Goal: Transaction & Acquisition: Purchase product/service

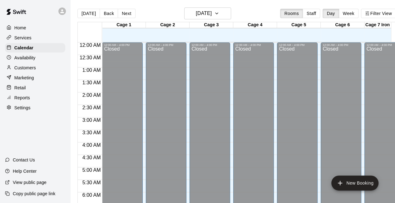
scroll to position [431, 0]
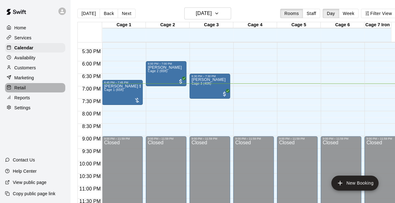
click at [31, 88] on div "Retail" at bounding box center [35, 87] width 60 height 9
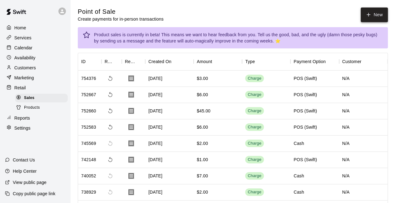
click at [373, 13] on button "New" at bounding box center [374, 14] width 27 height 15
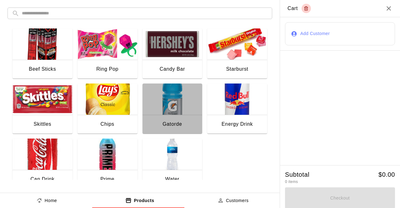
click at [164, 103] on img "button" at bounding box center [172, 98] width 60 height 31
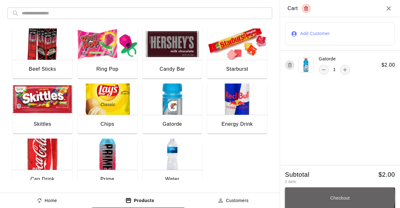
click at [333, 197] on button "Checkout" at bounding box center [340, 197] width 110 height 21
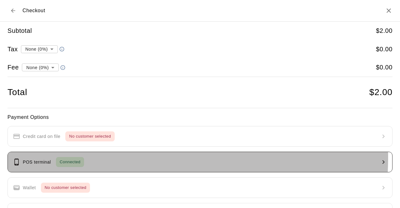
click at [119, 156] on button "POS terminal Connected" at bounding box center [199, 161] width 385 height 21
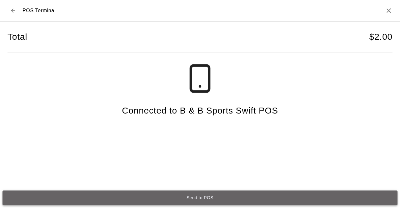
click at [191, 196] on button "Send to POS" at bounding box center [199, 197] width 395 height 15
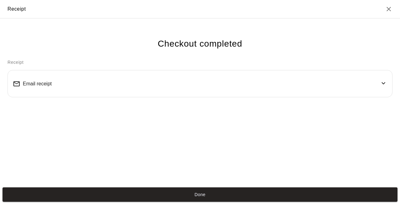
click at [191, 196] on button "Done" at bounding box center [199, 194] width 395 height 15
click at [187, 195] on button "Done" at bounding box center [199, 194] width 395 height 15
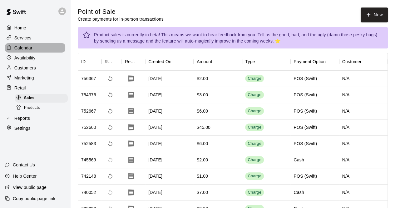
click at [40, 51] on div "Calendar" at bounding box center [35, 47] width 60 height 9
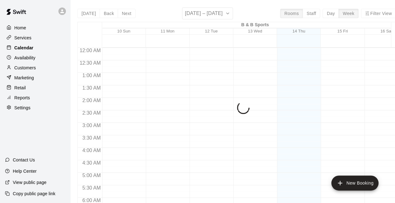
scroll to position [407, 0]
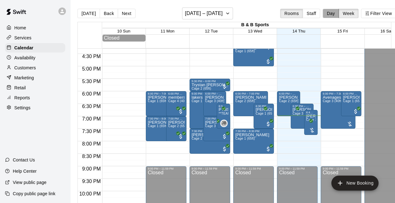
click at [333, 14] on button "Day" at bounding box center [331, 13] width 16 height 9
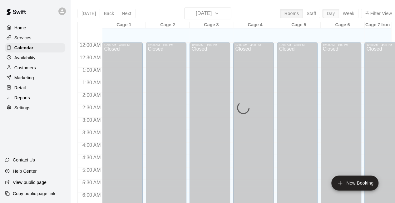
scroll to position [433, 0]
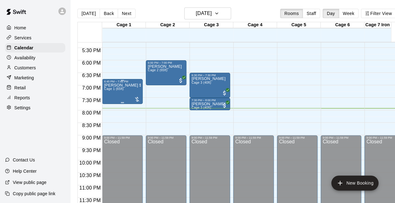
click at [121, 93] on div "[PERSON_NAME] $20 due Cage 1 (65ft)" at bounding box center [122, 184] width 37 height 203
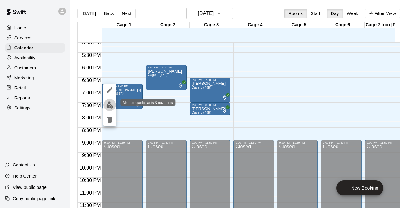
click at [109, 106] on img "edit" at bounding box center [109, 104] width 7 height 7
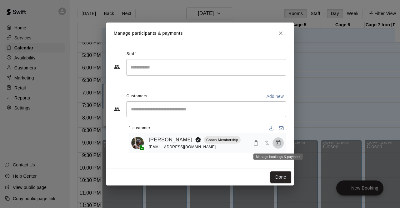
click at [275, 143] on icon "Manage bookings & payment" at bounding box center [278, 143] width 6 height 6
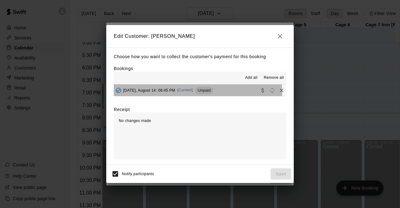
click at [158, 95] on div "[DATE], August 14: 06:45 PM (Current) Unpaid" at bounding box center [163, 90] width 99 height 9
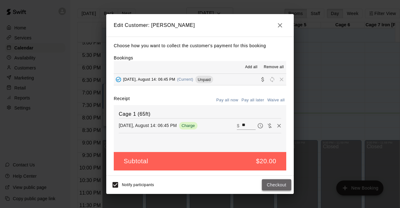
click at [278, 189] on button "Checkout" at bounding box center [276, 185] width 29 height 12
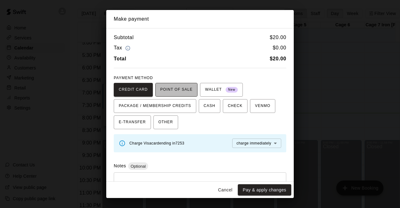
click at [173, 88] on span "POINT OF SALE" at bounding box center [176, 90] width 32 height 10
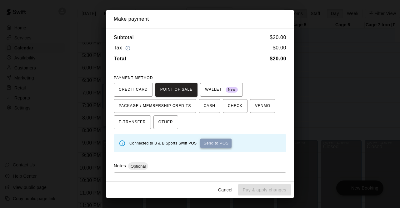
click at [217, 144] on button "Send to POS" at bounding box center [215, 142] width 31 height 9
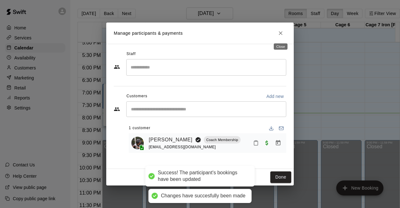
click at [282, 32] on icon "Close" at bounding box center [280, 33] width 6 height 6
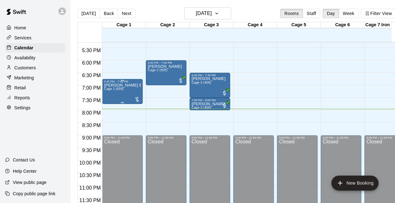
click at [123, 92] on div "[PERSON_NAME] $20 due Cage 1 (65ft)" at bounding box center [122, 184] width 37 height 203
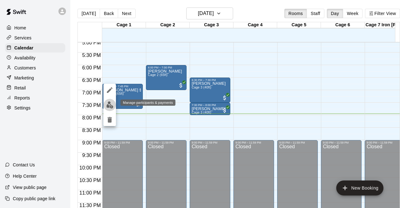
click at [108, 107] on img "edit" at bounding box center [109, 104] width 7 height 7
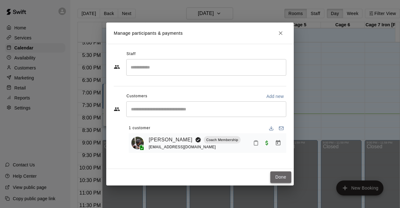
click at [280, 176] on button "Done" at bounding box center [280, 177] width 21 height 12
